Goal: Book appointment/travel/reservation

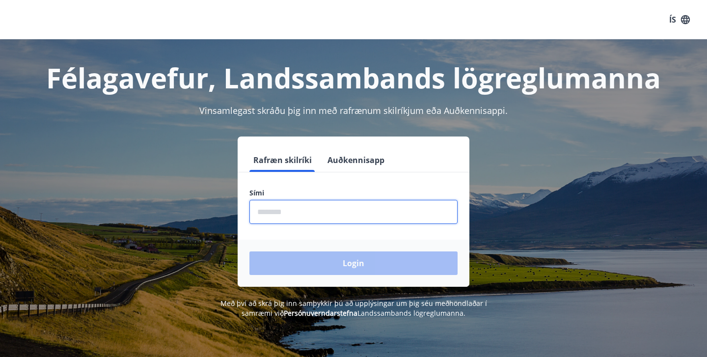
click at [356, 212] on input "phone" at bounding box center [353, 212] width 208 height 24
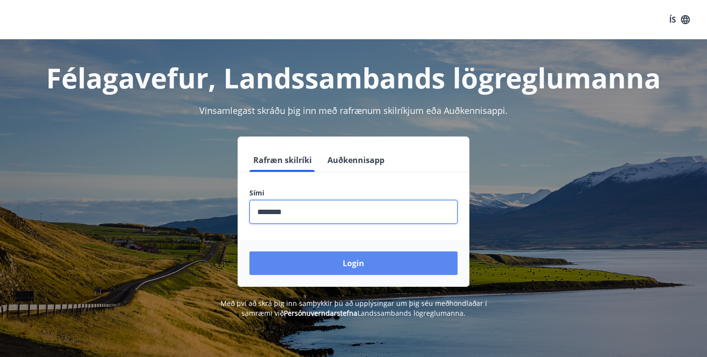
type input "********"
click at [362, 262] on button "Login" at bounding box center [353, 263] width 208 height 24
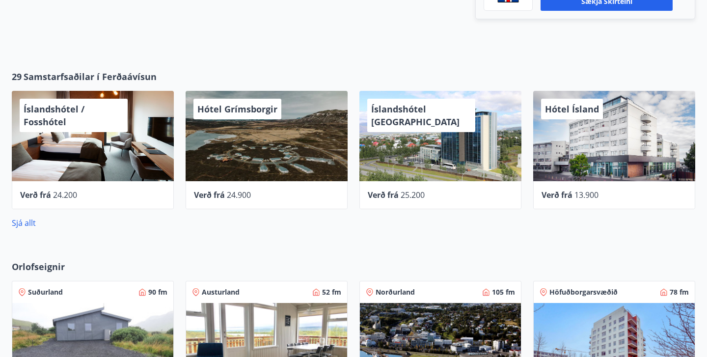
scroll to position [400, 0]
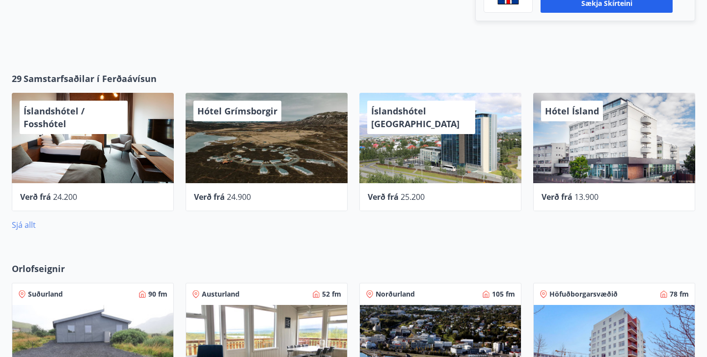
click at [24, 226] on link "Sjá allt" at bounding box center [24, 224] width 24 height 11
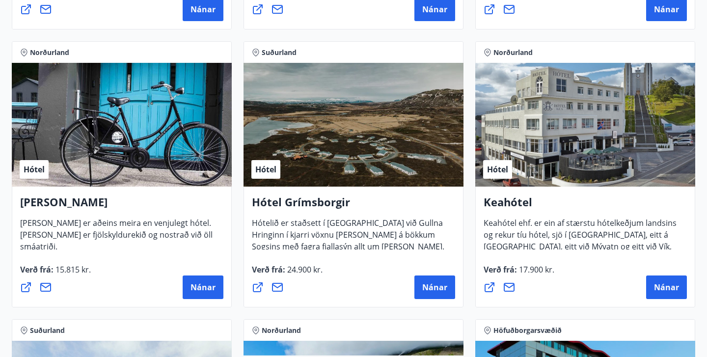
scroll to position [425, 0]
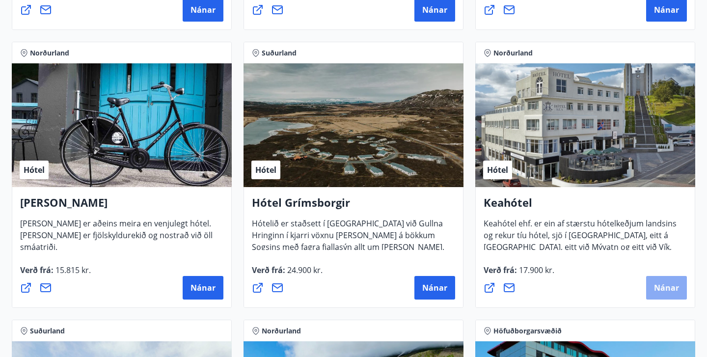
click at [665, 286] on span "Nánar" at bounding box center [666, 287] width 25 height 11
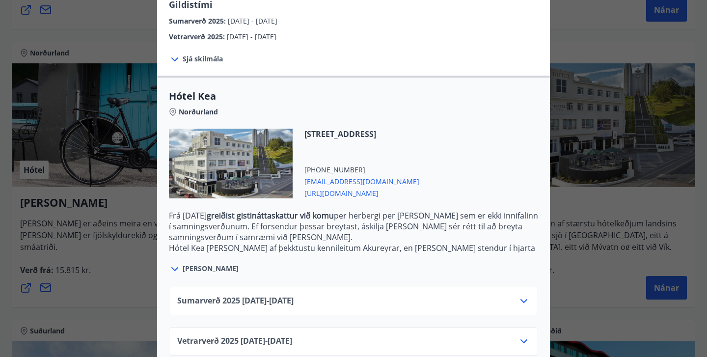
scroll to position [185, 0]
click at [523, 295] on icon at bounding box center [524, 301] width 12 height 12
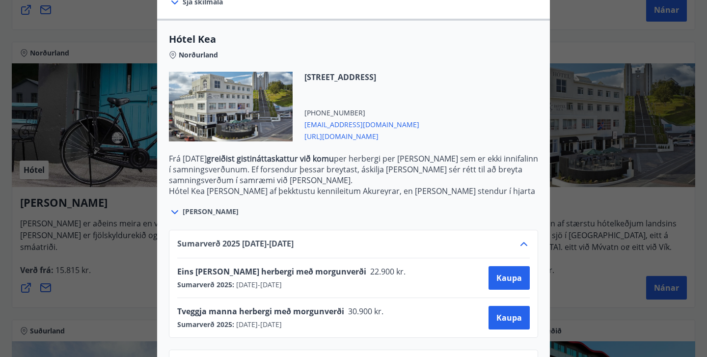
scroll to position [245, 0]
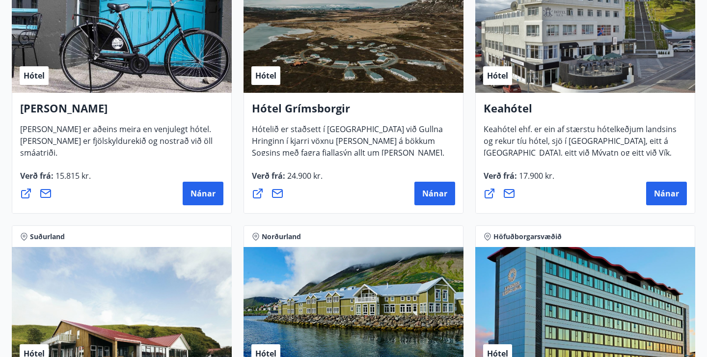
scroll to position [519, 0]
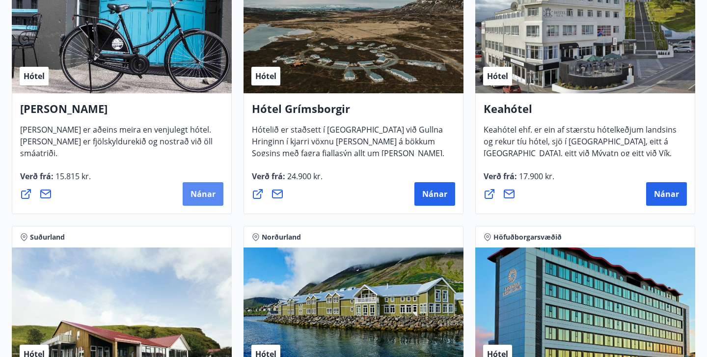
click at [202, 194] on span "Nánar" at bounding box center [202, 193] width 25 height 11
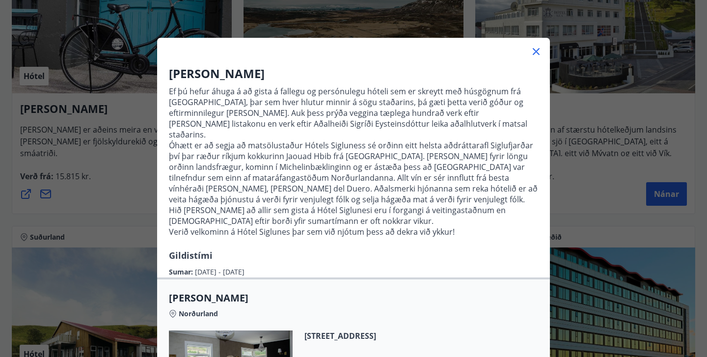
scroll to position [6, 0]
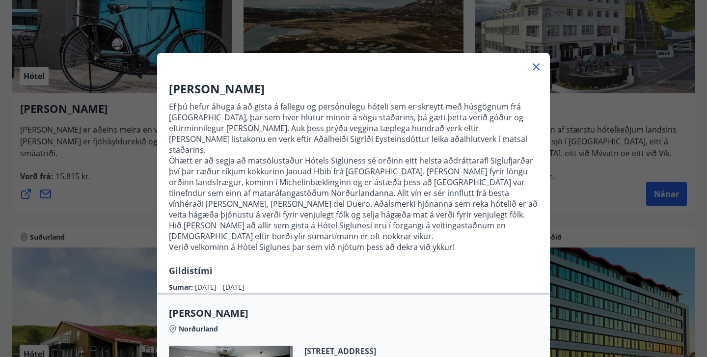
click at [594, 194] on div "Hótel Siglunes Ef þú hefur áhuga á að gista á fallegu og persónulegu hóteli sem…" at bounding box center [353, 172] width 707 height 357
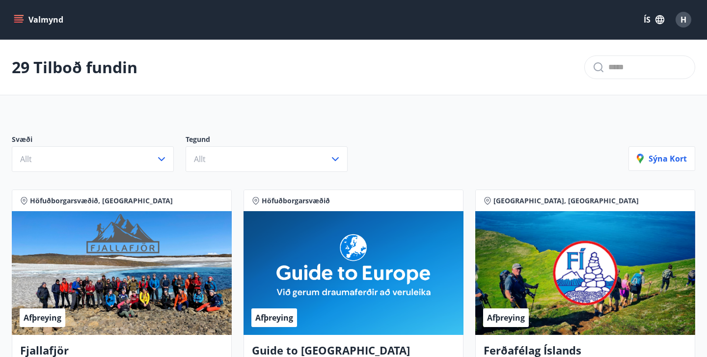
scroll to position [0, 0]
click at [22, 18] on icon "menu" at bounding box center [18, 17] width 9 height 1
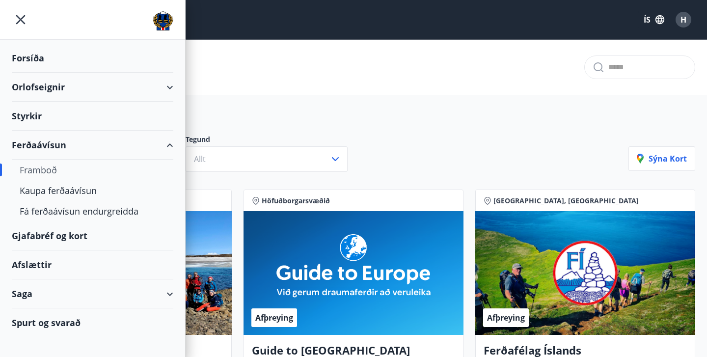
click at [42, 91] on div "Orlofseignir" at bounding box center [92, 87] width 161 height 29
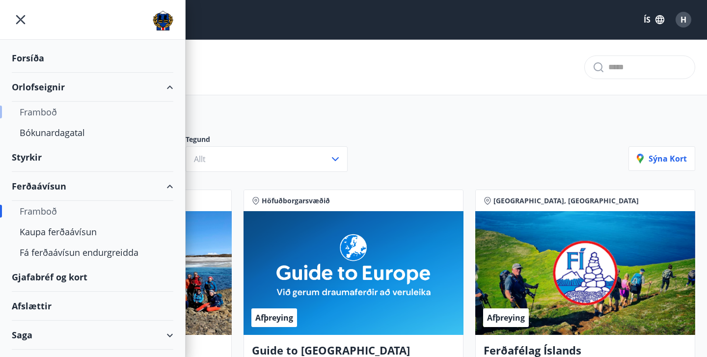
click at [38, 111] on div "Framboð" at bounding box center [93, 112] width 146 height 21
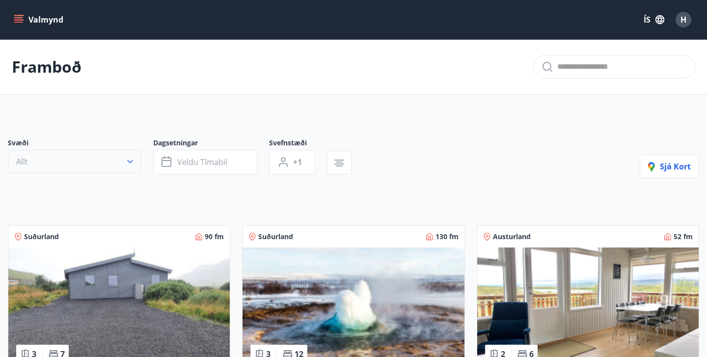
click at [129, 161] on icon "button" at bounding box center [130, 161] width 6 height 3
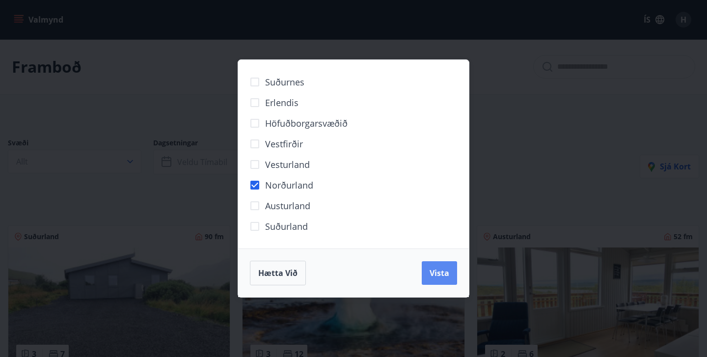
click at [439, 272] on span "Vista" at bounding box center [439, 272] width 20 height 11
